Goal: Transaction & Acquisition: Purchase product/service

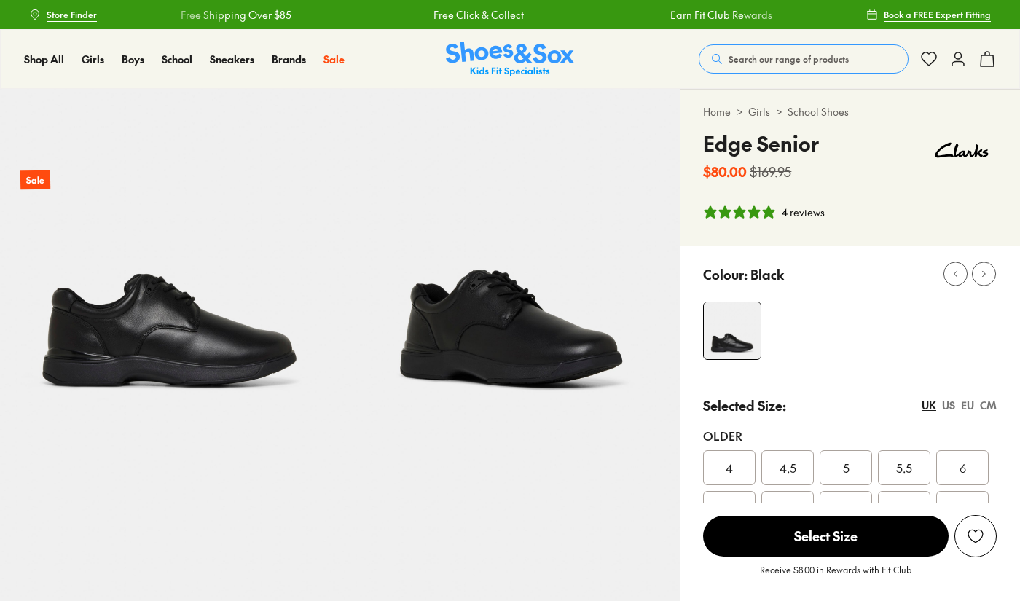
select select "*"
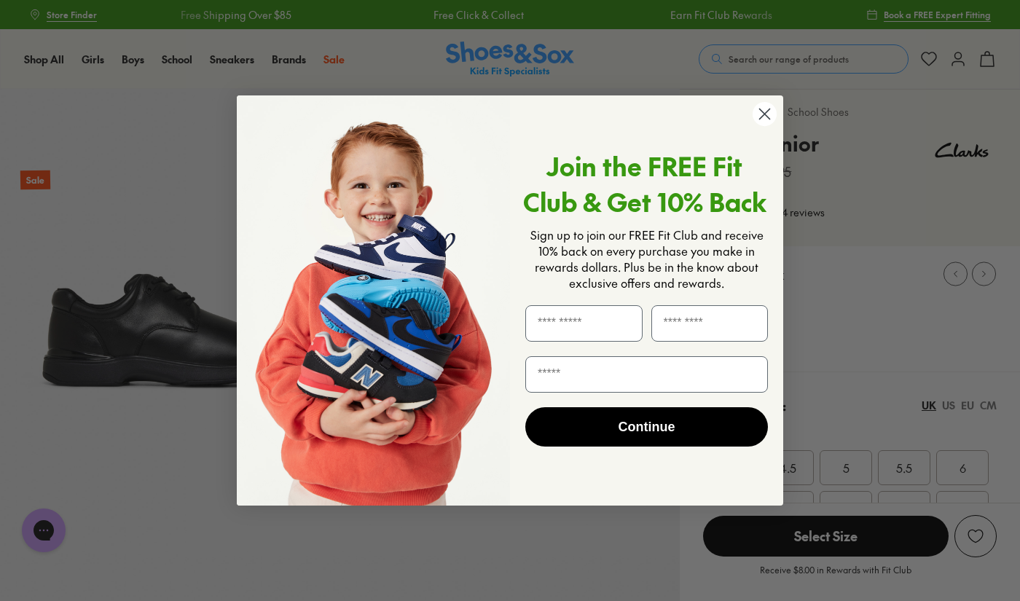
click at [763, 112] on icon "Close dialog" at bounding box center [765, 114] width 10 height 10
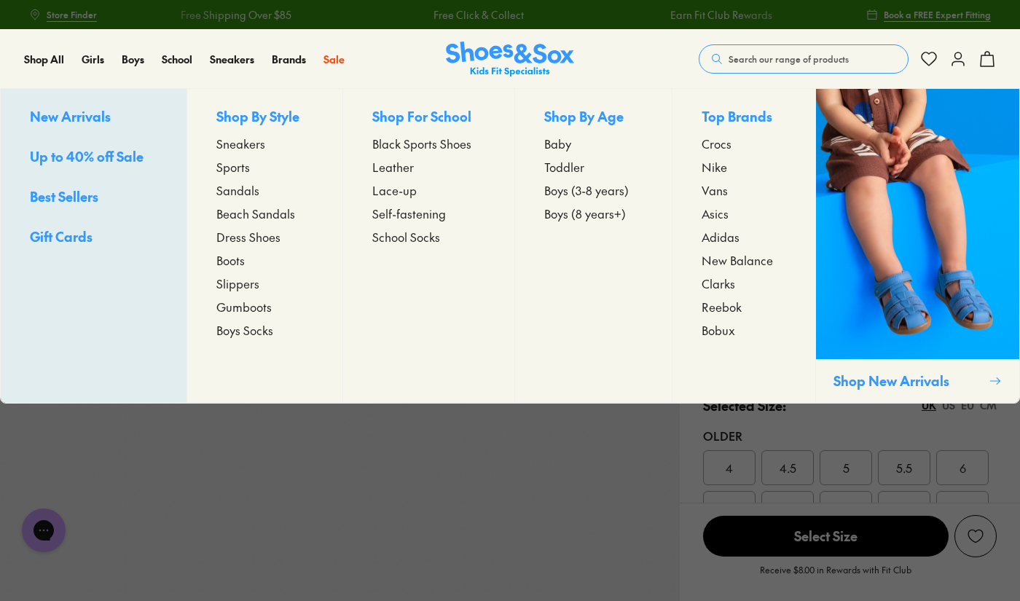
click at [389, 166] on span "Leather" at bounding box center [393, 166] width 42 height 17
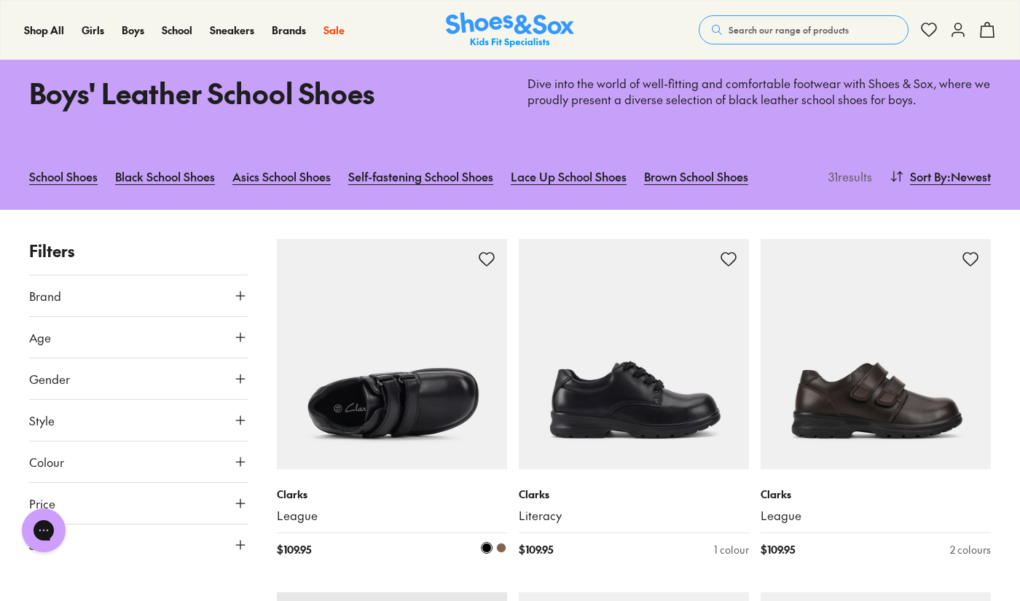
scroll to position [60, 0]
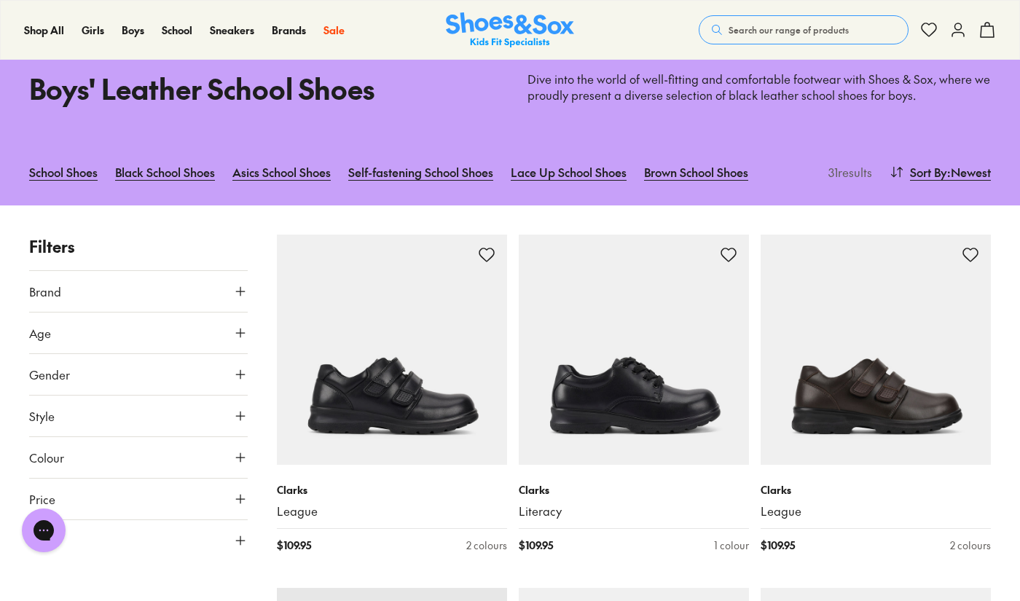
click at [236, 295] on icon at bounding box center [240, 291] width 15 height 15
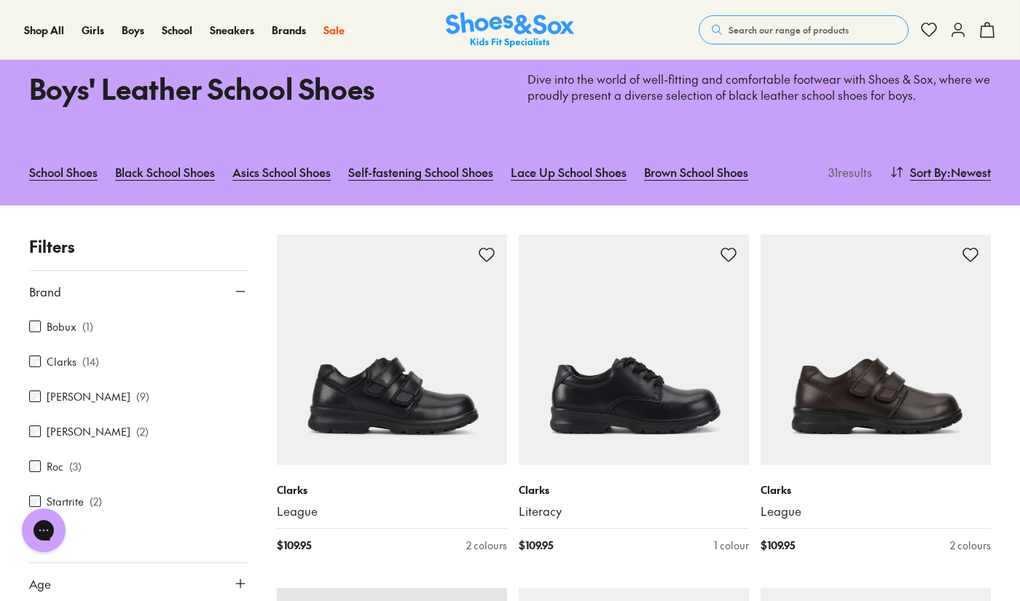
click at [50, 359] on label "Clarks" at bounding box center [62, 361] width 30 height 15
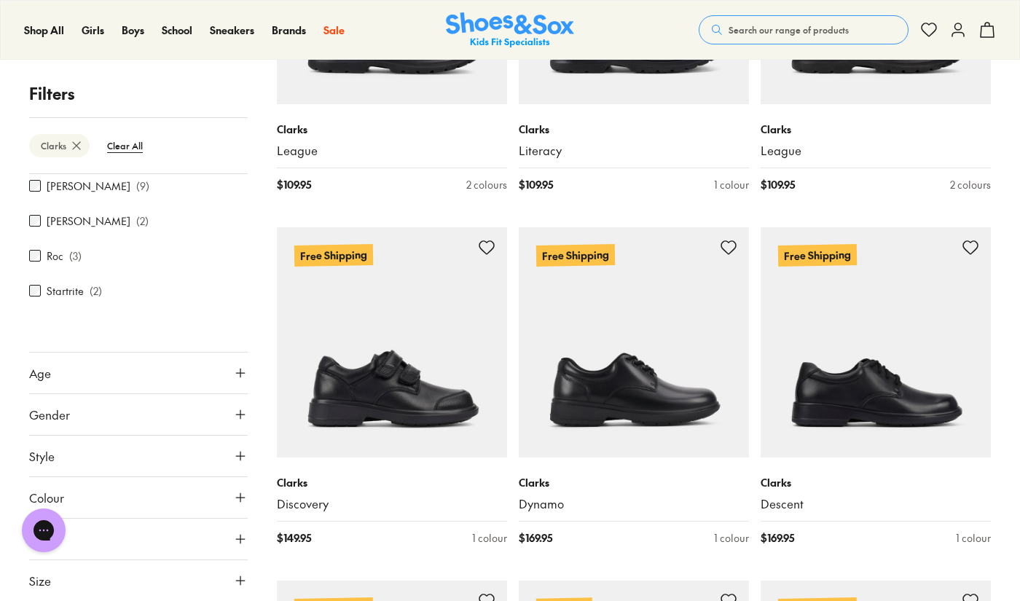
scroll to position [496, 0]
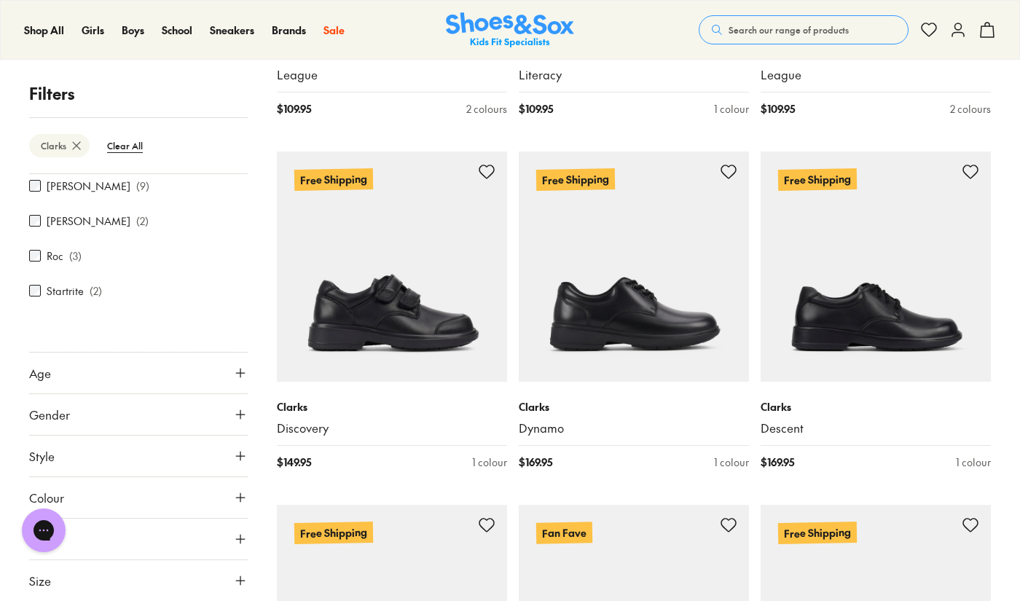
click at [233, 371] on icon at bounding box center [240, 373] width 15 height 15
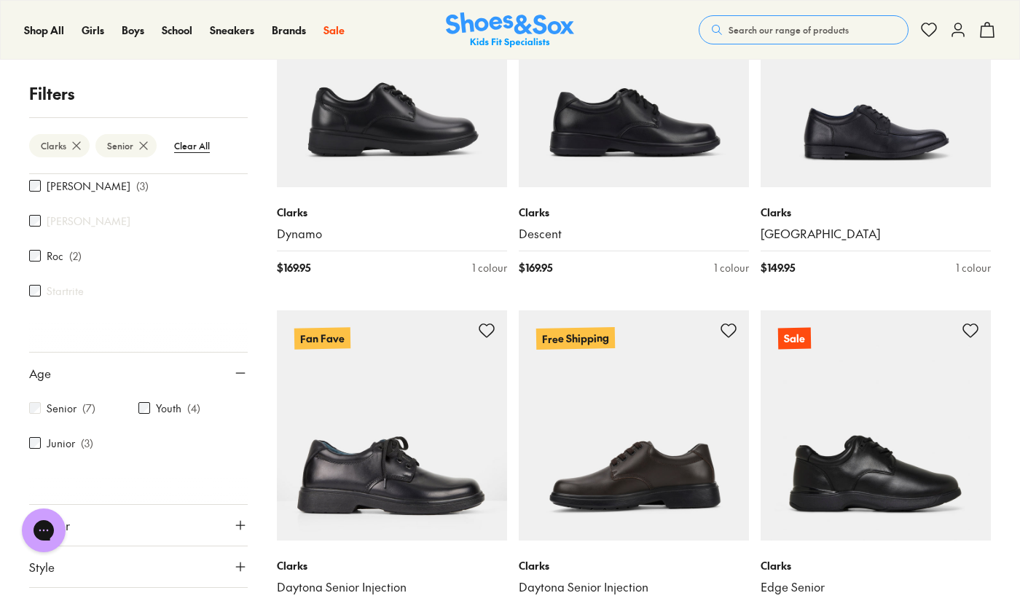
scroll to position [307, 0]
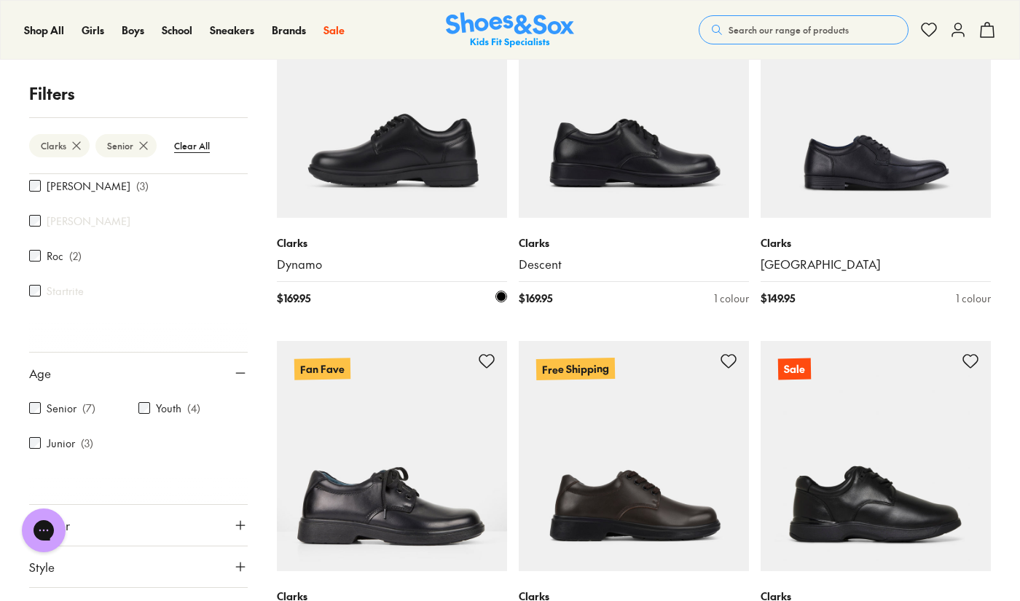
click at [471, 173] on img at bounding box center [392, 103] width 230 height 230
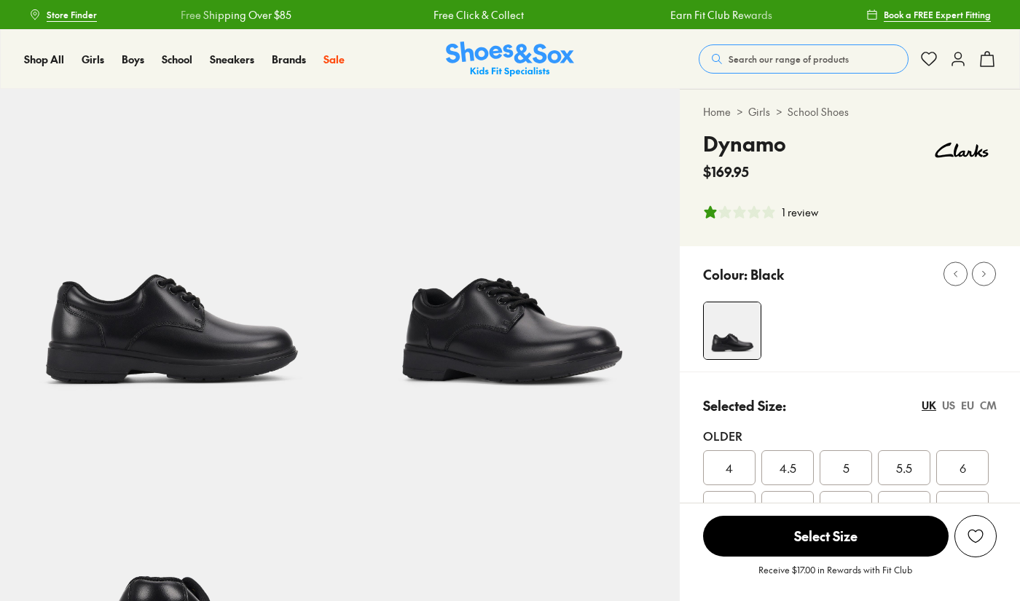
select select "*"
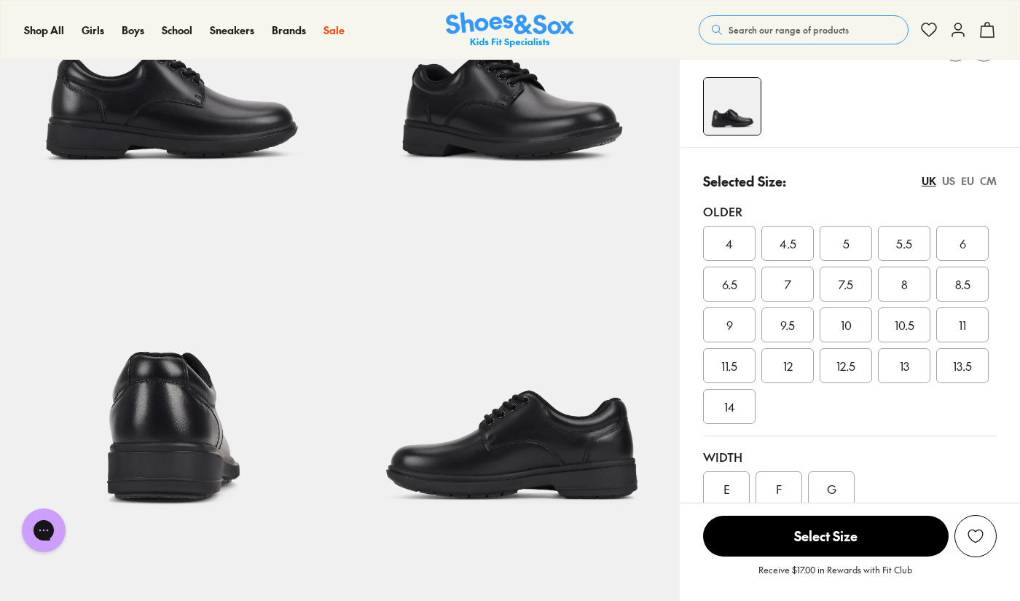
scroll to position [225, 0]
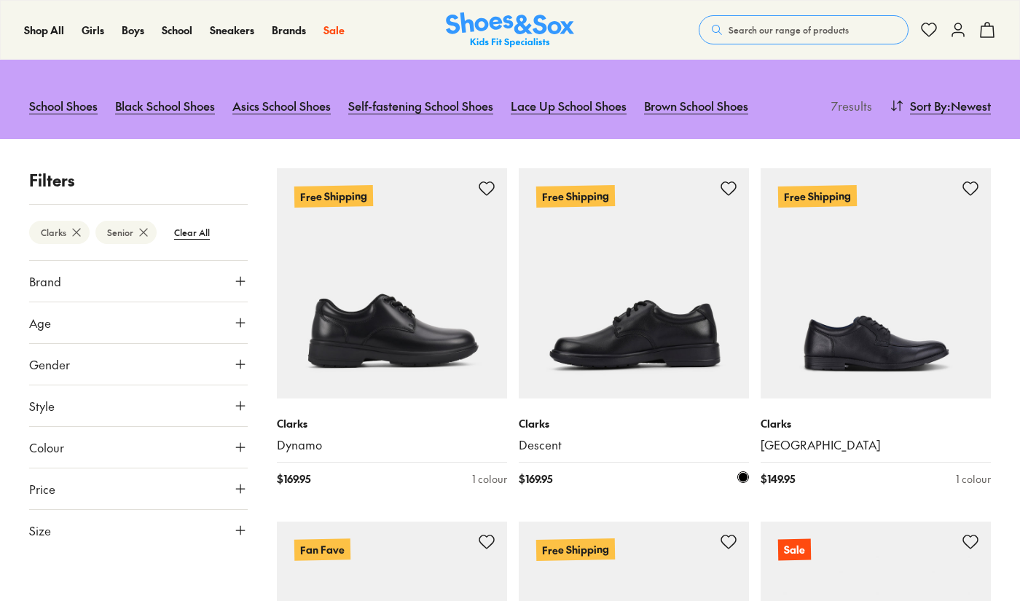
click at [619, 348] on img at bounding box center [634, 283] width 230 height 230
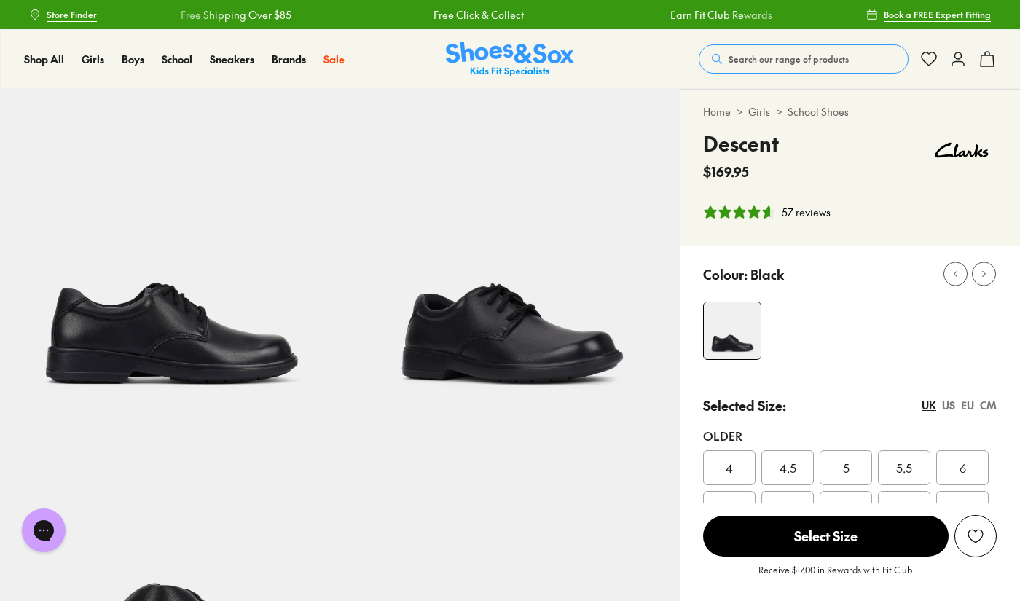
select select "*"
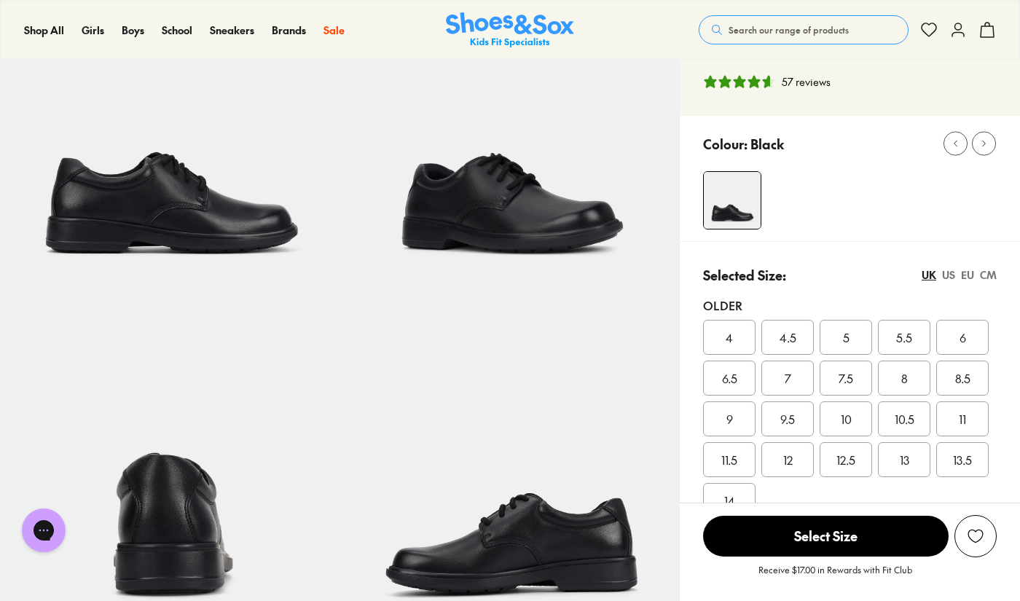
scroll to position [168, 0]
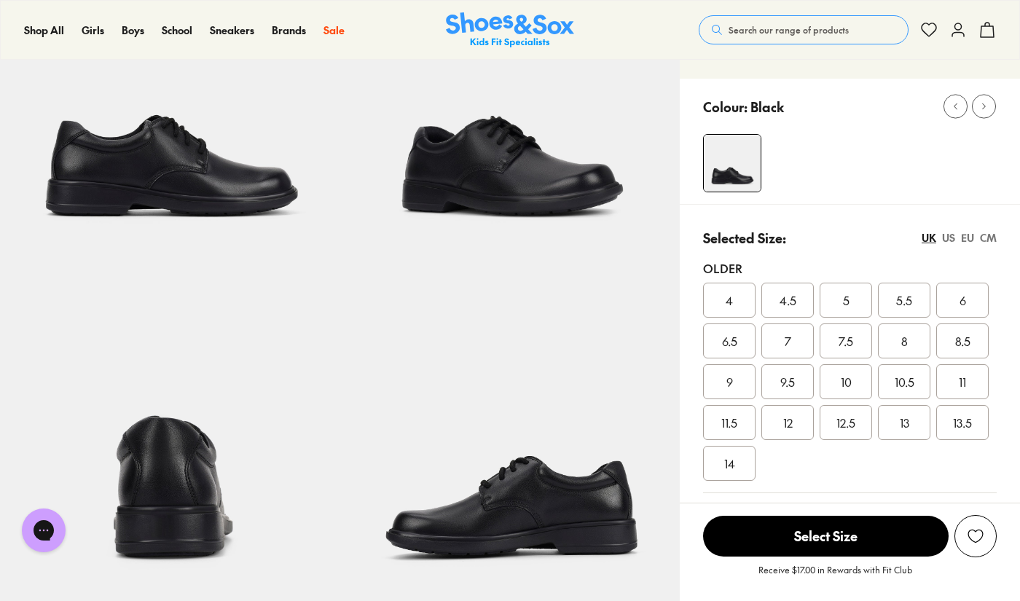
click at [904, 348] on span "8" at bounding box center [904, 340] width 7 height 17
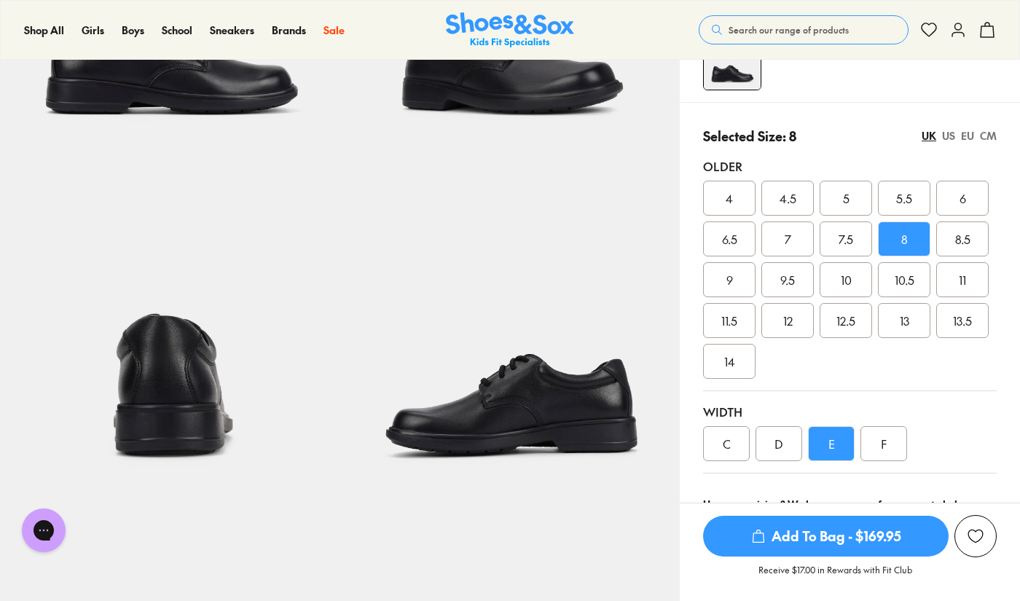
scroll to position [270, 0]
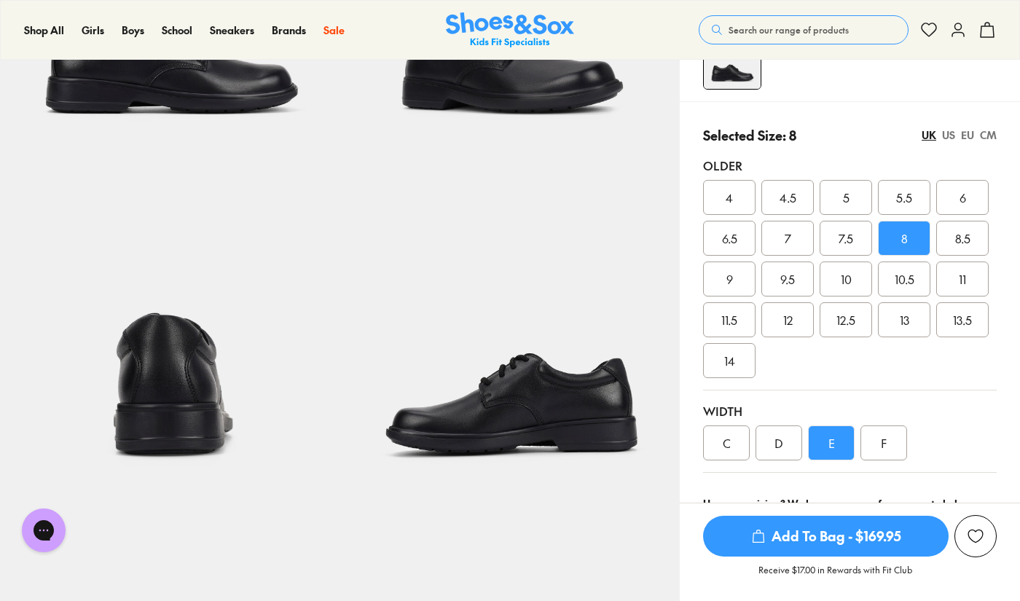
click at [954, 247] on div "8.5" at bounding box center [962, 238] width 52 height 35
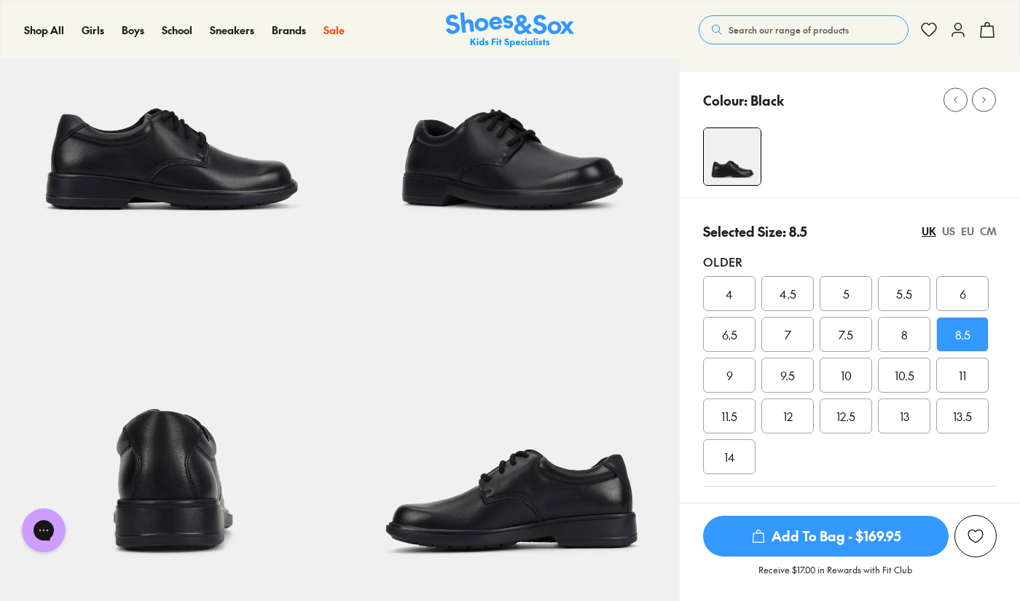
scroll to position [171, 0]
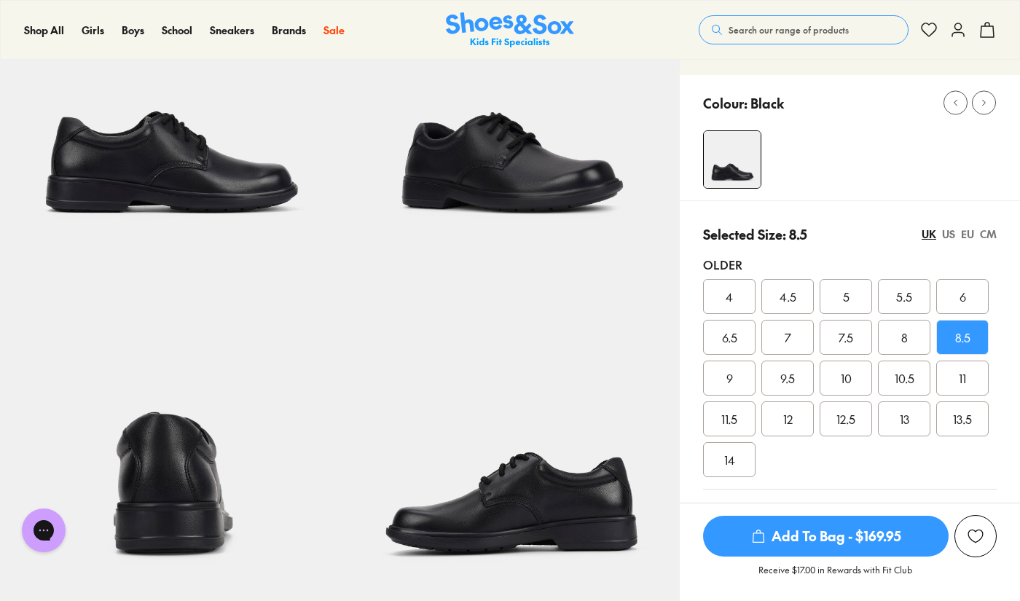
click at [969, 235] on div "EU" at bounding box center [967, 234] width 13 height 15
click at [932, 233] on div "UK" at bounding box center [929, 234] width 15 height 15
click at [947, 240] on div "US" at bounding box center [948, 234] width 13 height 15
click at [928, 235] on div "UK" at bounding box center [929, 234] width 15 height 15
click at [904, 334] on span "8" at bounding box center [904, 337] width 7 height 17
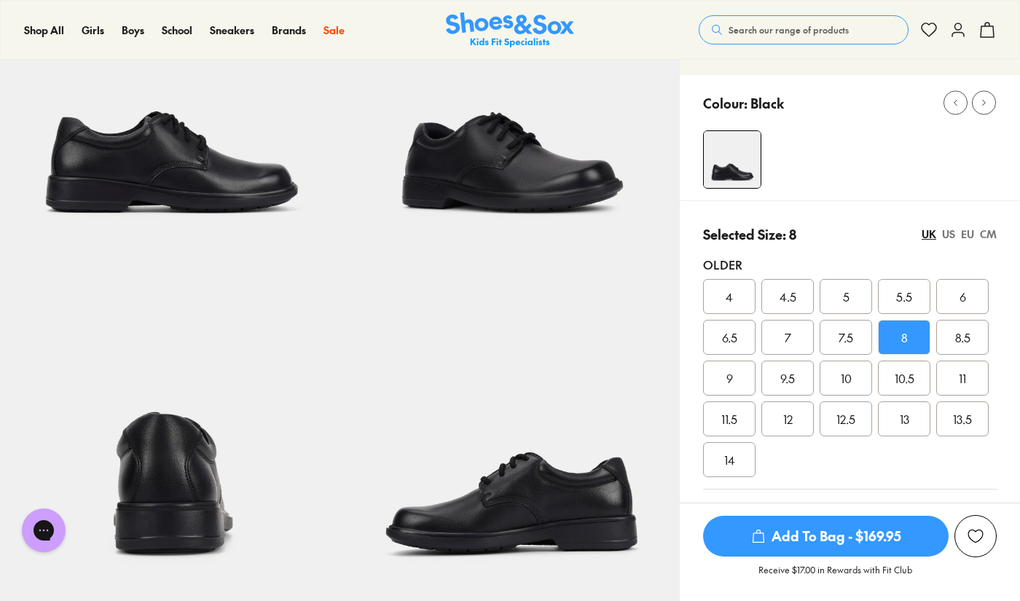
click at [968, 233] on div "EU" at bounding box center [967, 234] width 13 height 15
click at [967, 335] on span "42.5" at bounding box center [963, 337] width 23 height 17
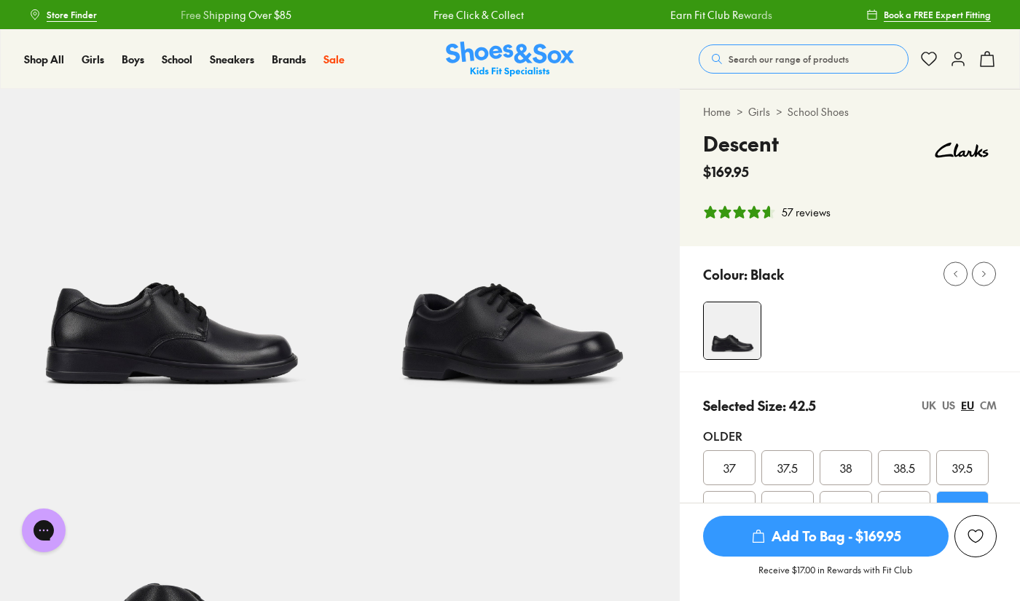
click at [929, 409] on div "UK" at bounding box center [929, 405] width 15 height 15
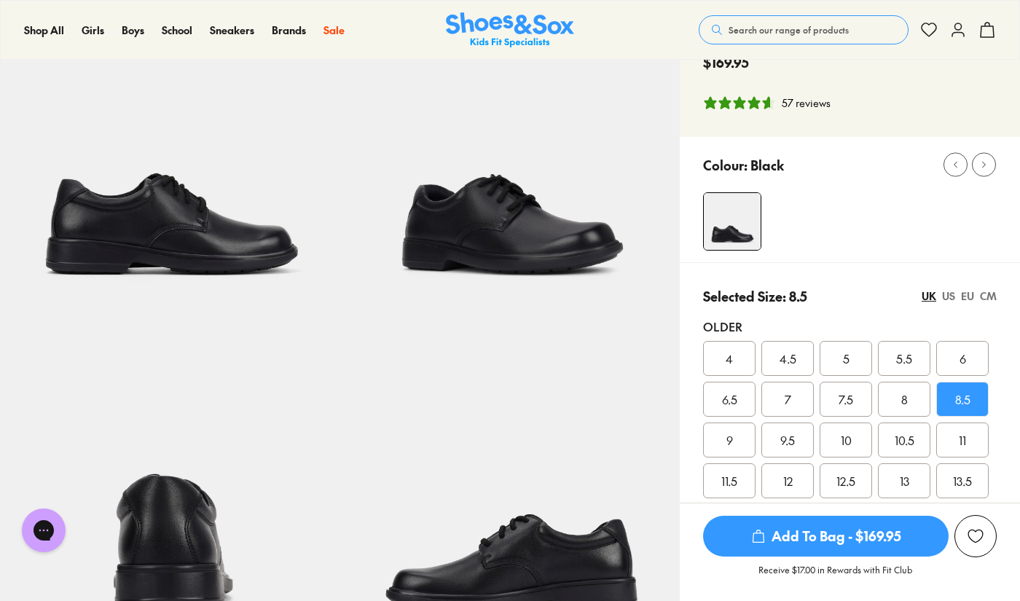
scroll to position [216, 0]
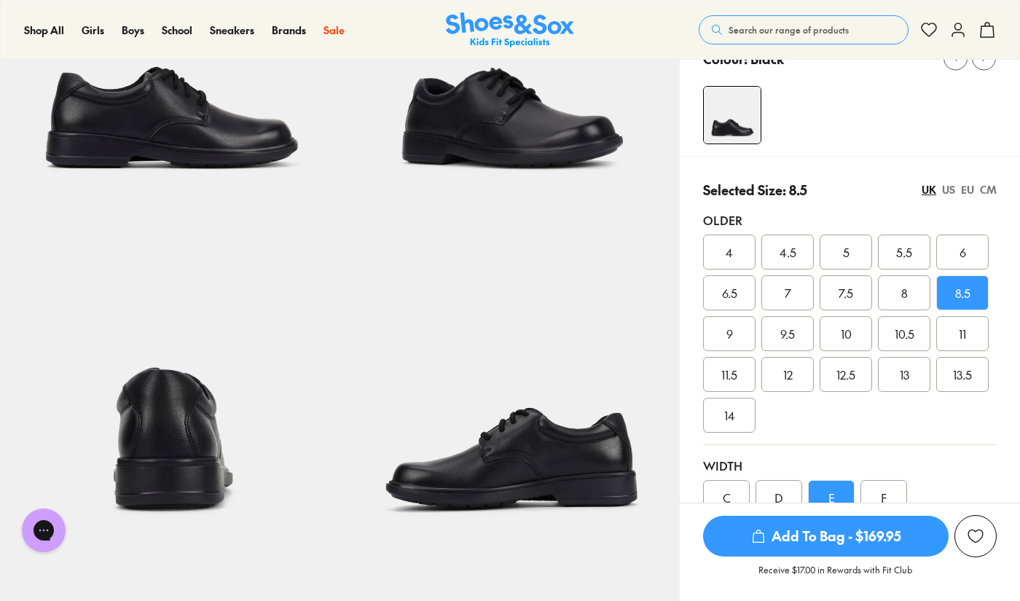
click at [729, 341] on span "9" at bounding box center [729, 333] width 7 height 17
click at [970, 189] on div "EU" at bounding box center [967, 189] width 13 height 15
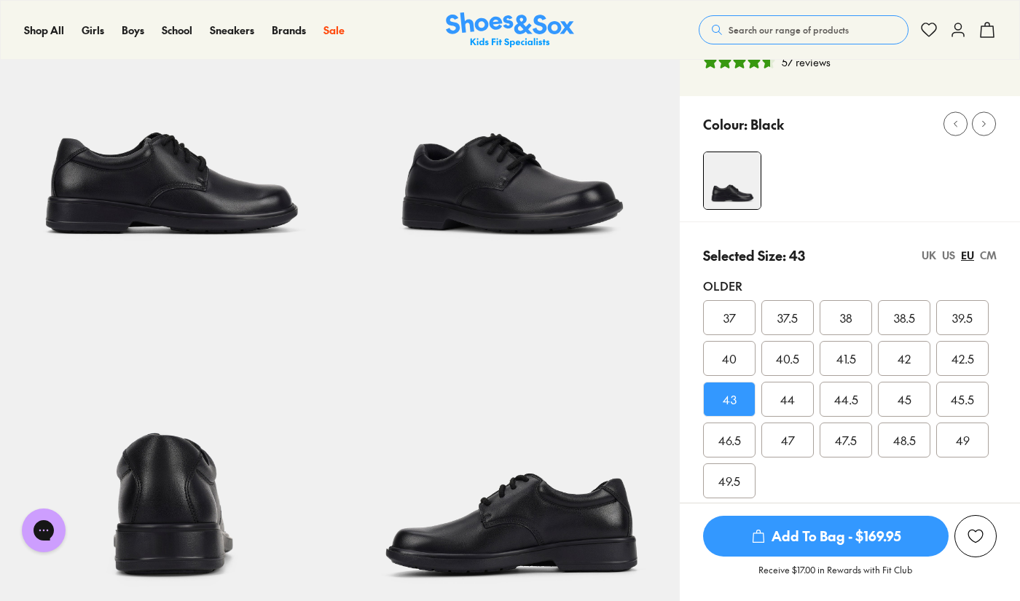
scroll to position [152, 0]
